Goal: Browse casually

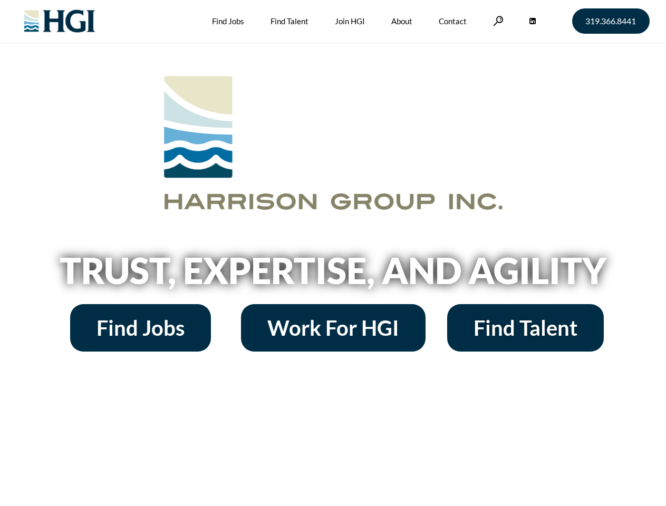
click at [333, 253] on h2 "Trust, Expertise, and Agility" at bounding box center [333, 271] width 601 height 36
click at [497, 21] on link at bounding box center [498, 21] width 11 height 10
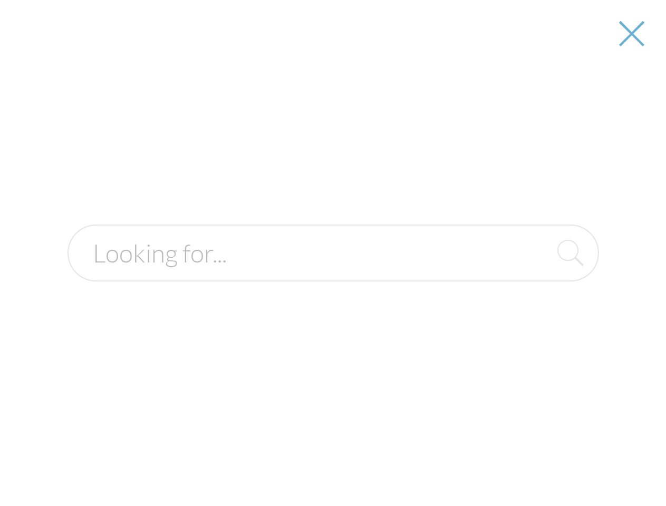
click at [333, 274] on h2 "Trust, Expertise, and Agility" at bounding box center [333, 271] width 601 height 36
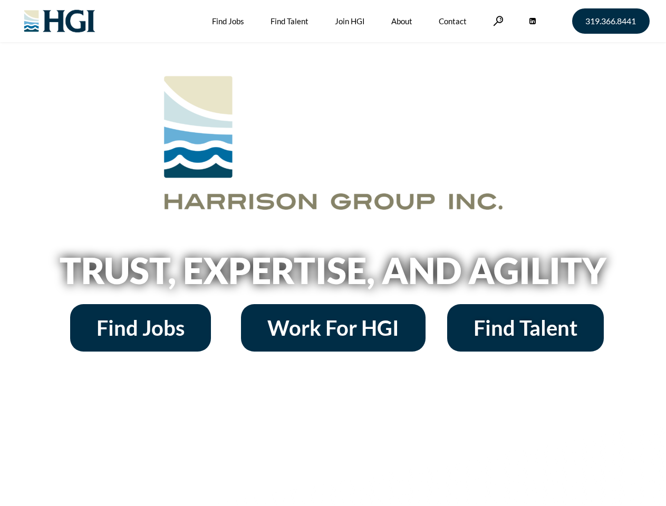
click at [333, 253] on h2 "Trust, Expertise, and Agility" at bounding box center [333, 271] width 601 height 36
click at [497, 21] on link at bounding box center [498, 21] width 11 height 10
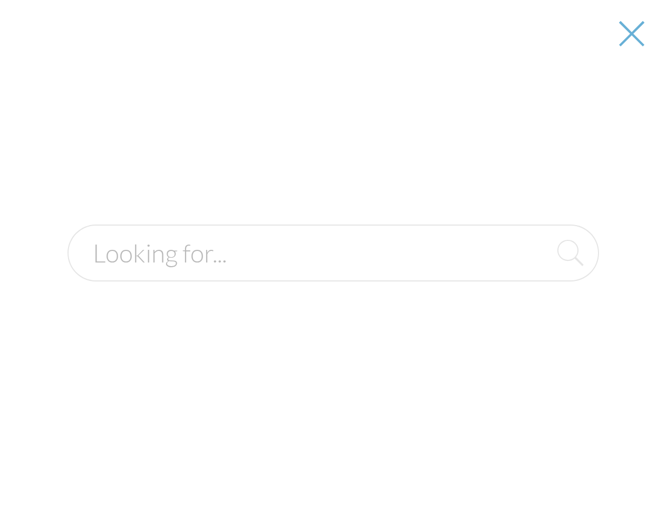
click at [333, 274] on h2 "Trust, Expertise, and Agility" at bounding box center [333, 271] width 601 height 36
